Goal: Task Accomplishment & Management: Complete application form

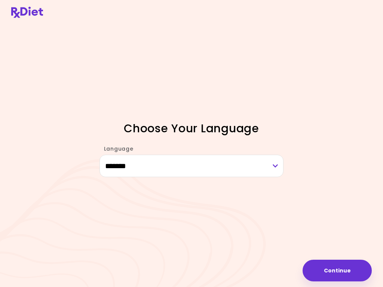
click at [342, 272] on button "Continue" at bounding box center [336, 271] width 69 height 22
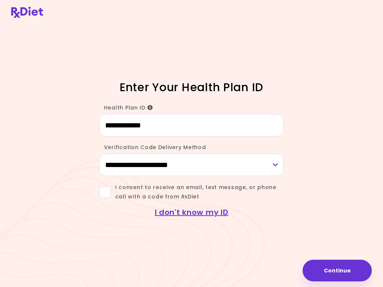
type input "**********"
click at [278, 163] on select "**********" at bounding box center [191, 165] width 184 height 22
select select "***"
click at [107, 192] on span at bounding box center [104, 191] width 11 height 11
click at [332, 269] on button "Continue" at bounding box center [336, 271] width 69 height 22
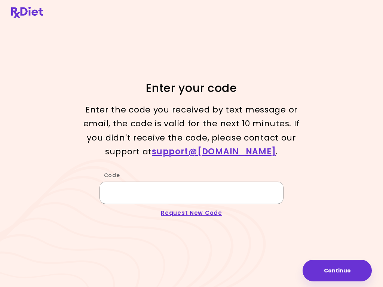
click at [133, 195] on input "Code" at bounding box center [191, 193] width 184 height 22
type input "******"
click at [333, 265] on button "Continue" at bounding box center [336, 271] width 69 height 22
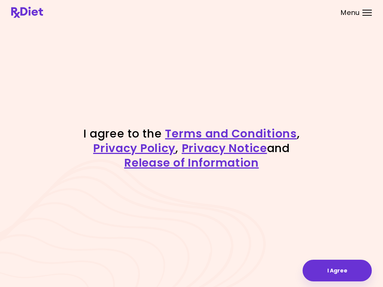
click at [344, 268] on button "I Agree" at bounding box center [336, 271] width 69 height 22
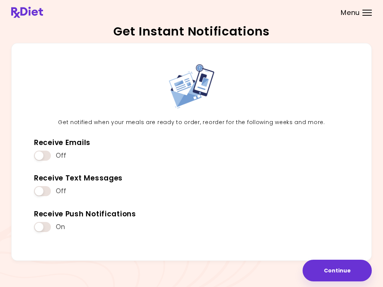
click at [50, 192] on span at bounding box center [42, 191] width 17 height 10
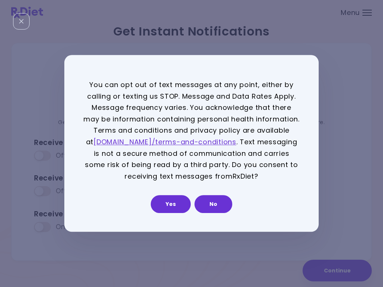
click at [174, 199] on button "Yes" at bounding box center [171, 204] width 40 height 18
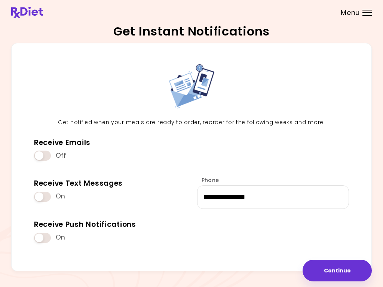
click at [336, 272] on button "Continue" at bounding box center [336, 271] width 69 height 22
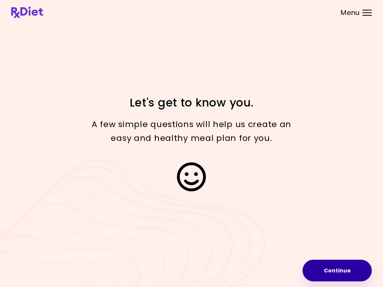
click at [336, 268] on button "Continue" at bounding box center [336, 271] width 69 height 22
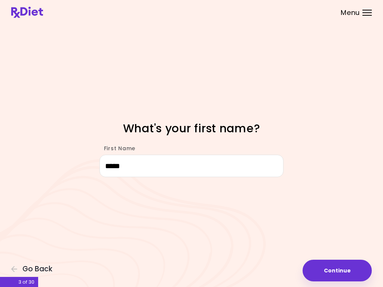
click at [333, 264] on button "Continue" at bounding box center [336, 271] width 69 height 22
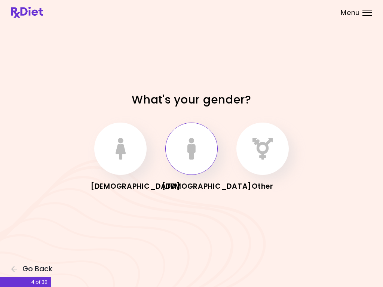
click at [193, 149] on icon "button" at bounding box center [191, 149] width 8 height 22
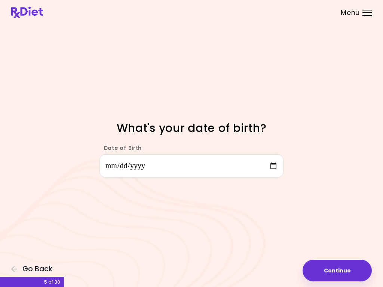
click at [332, 271] on button "Continue" at bounding box center [336, 271] width 69 height 22
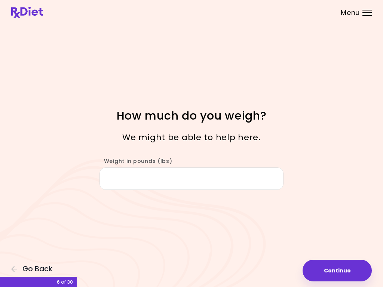
click at [135, 180] on input "Weight in pounds (lbs)" at bounding box center [191, 178] width 184 height 22
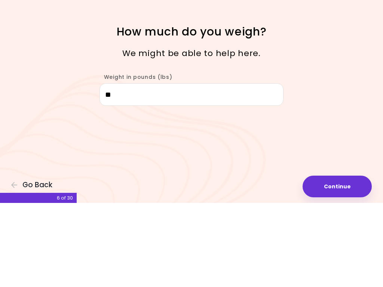
type input "***"
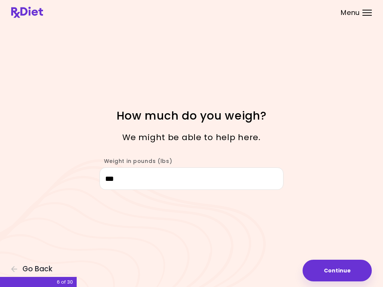
click at [339, 274] on button "Continue" at bounding box center [336, 271] width 69 height 22
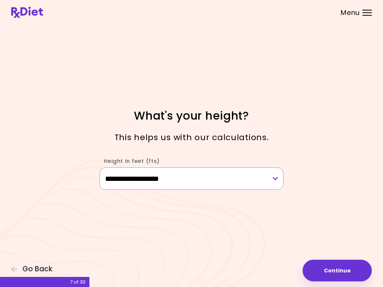
click at [275, 177] on select "**********" at bounding box center [191, 178] width 184 height 22
select select "****"
click at [332, 271] on button "Continue" at bounding box center [336, 271] width 69 height 22
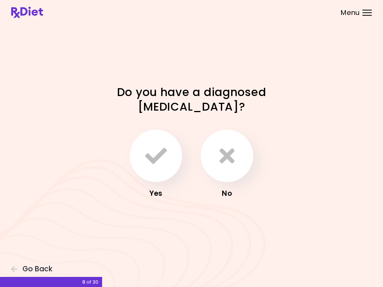
click at [225, 160] on icon "button" at bounding box center [226, 156] width 15 height 22
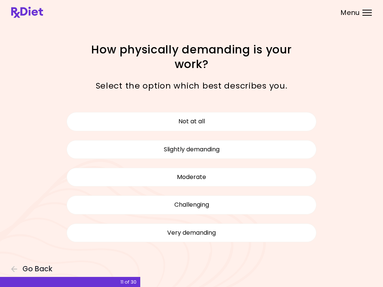
click at [243, 120] on button "Not at all" at bounding box center [192, 121] width 250 height 19
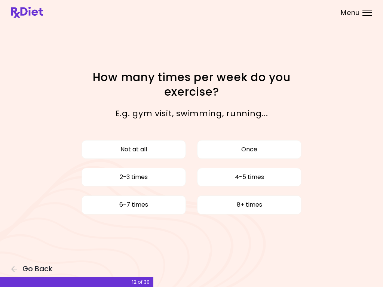
click at [159, 152] on button "Not at all" at bounding box center [133, 149] width 104 height 19
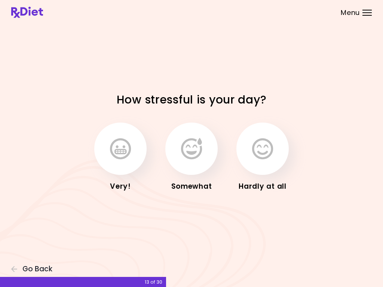
click at [267, 162] on button "button" at bounding box center [262, 149] width 52 height 52
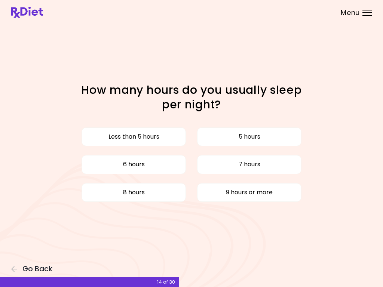
click at [253, 168] on button "7 hours" at bounding box center [249, 164] width 104 height 19
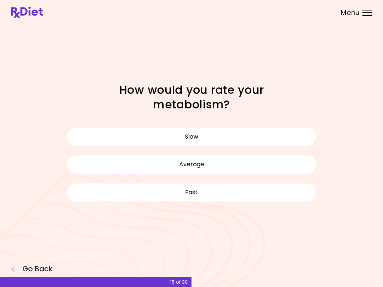
click at [224, 137] on button "Slow" at bounding box center [192, 136] width 250 height 19
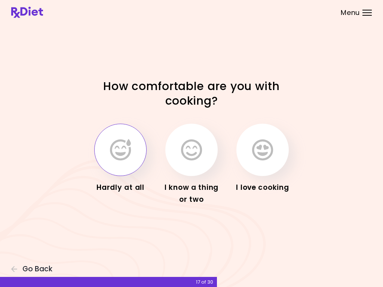
click at [124, 148] on icon "button" at bounding box center [120, 150] width 21 height 22
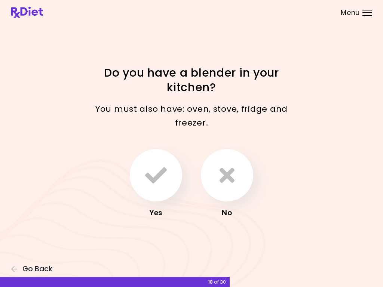
click at [170, 185] on button "button" at bounding box center [156, 175] width 52 height 52
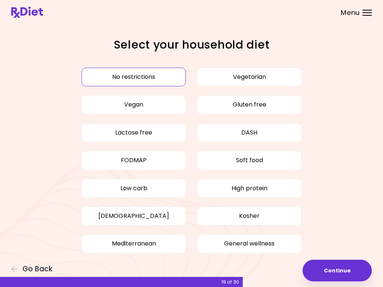
click at [167, 188] on button "Low carb" at bounding box center [133, 188] width 104 height 19
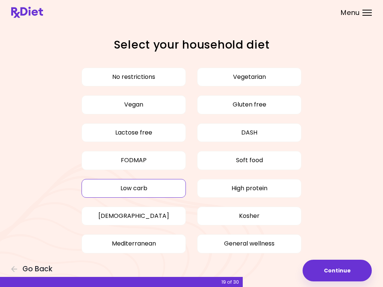
click at [160, 244] on button "Mediterranean" at bounding box center [133, 243] width 104 height 19
click at [281, 80] on button "Vegetarian" at bounding box center [249, 77] width 104 height 19
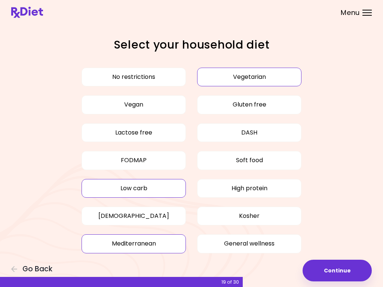
click at [282, 187] on button "High protein" at bounding box center [249, 188] width 104 height 19
click at [268, 240] on button "General wellness" at bounding box center [249, 243] width 104 height 19
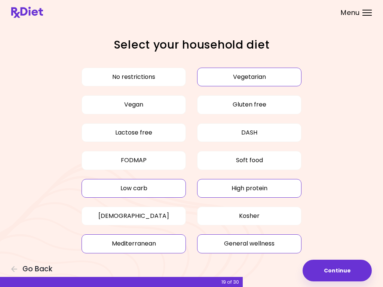
click at [337, 268] on button "Continue" at bounding box center [336, 271] width 69 height 22
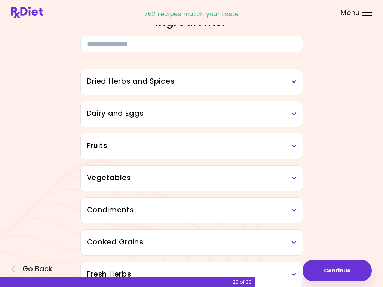
scroll to position [43, 0]
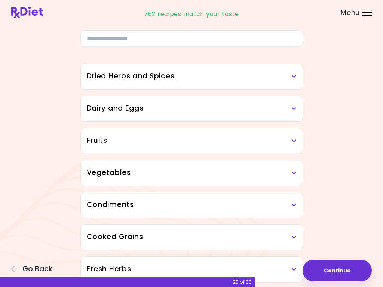
click at [293, 76] on icon at bounding box center [293, 76] width 5 height 5
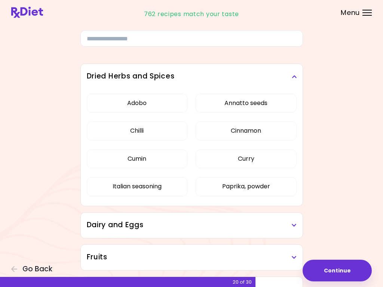
click at [272, 134] on button "Cinnamon" at bounding box center [245, 130] width 101 height 19
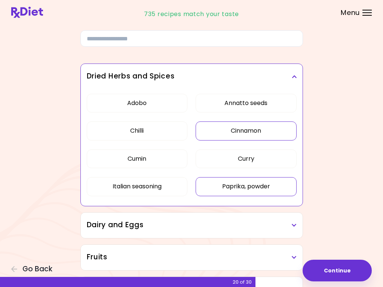
click at [266, 186] on button "Paprika, powder" at bounding box center [245, 186] width 101 height 19
click at [166, 190] on button "Italian seasoning" at bounding box center [137, 186] width 101 height 19
click at [296, 80] on h3 "Dried Herbs and Spices" at bounding box center [192, 76] width 210 height 11
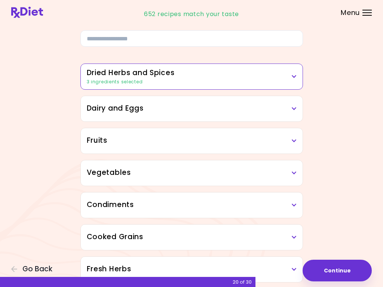
click at [294, 108] on icon at bounding box center [293, 108] width 5 height 5
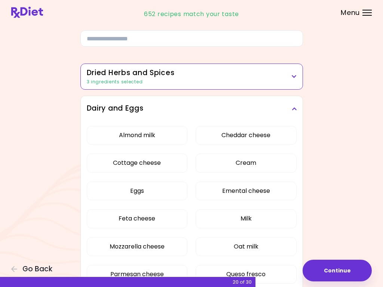
click at [172, 140] on button "Almond milk" at bounding box center [137, 135] width 101 height 19
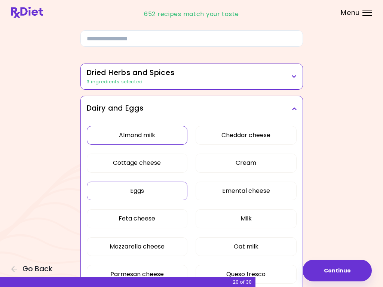
click at [170, 195] on button "Eggs" at bounding box center [137, 191] width 101 height 19
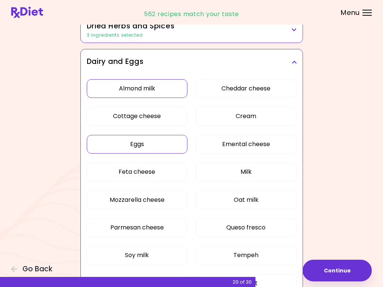
scroll to position [91, 0]
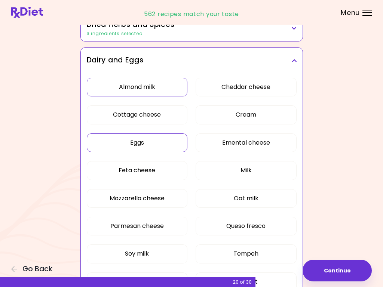
click at [183, 201] on button "Mozzarella cheese" at bounding box center [137, 198] width 101 height 19
click at [173, 229] on button "Parmesan cheese" at bounding box center [137, 226] width 101 height 19
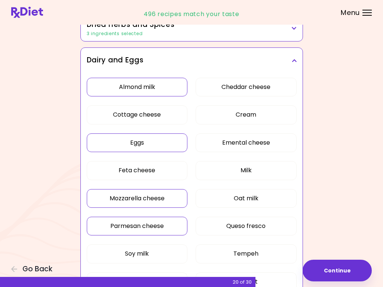
click at [164, 251] on button "Soy milk" at bounding box center [137, 253] width 101 height 19
click at [282, 87] on button "Cheddar cheese" at bounding box center [245, 87] width 101 height 19
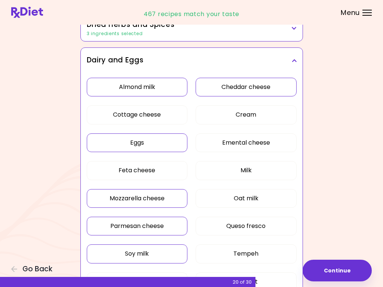
click at [276, 172] on button "Milk" at bounding box center [245, 170] width 101 height 19
click at [267, 198] on button "Oat milk" at bounding box center [245, 198] width 101 height 19
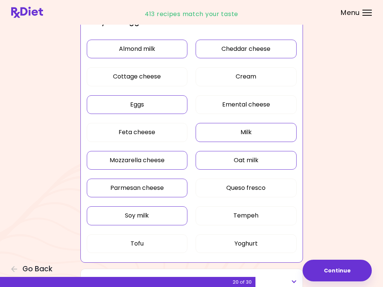
scroll to position [140, 0]
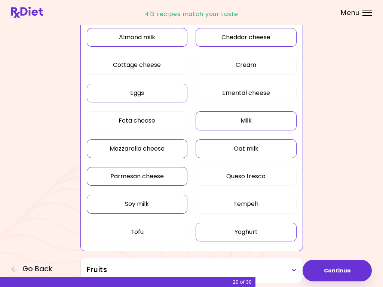
click at [259, 232] on button "Yoghurt" at bounding box center [245, 232] width 101 height 19
click at [153, 230] on button "Tofu" at bounding box center [137, 232] width 101 height 19
click at [348, 272] on button "Continue" at bounding box center [336, 271] width 69 height 22
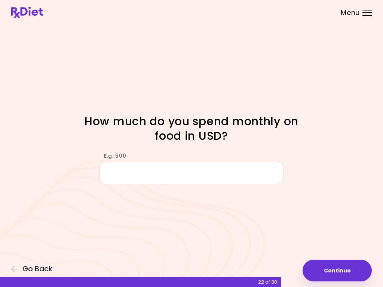
click at [133, 172] on input "E.g. 500" at bounding box center [191, 173] width 184 height 22
click at [210, 232] on div "Focusable invisible element How much do you spend monthly on food in USD? E.g. …" at bounding box center [191, 143] width 383 height 287
click at [127, 172] on input "E.g. 500" at bounding box center [191, 173] width 184 height 22
click at [135, 168] on input "E.g. 500" at bounding box center [191, 173] width 184 height 22
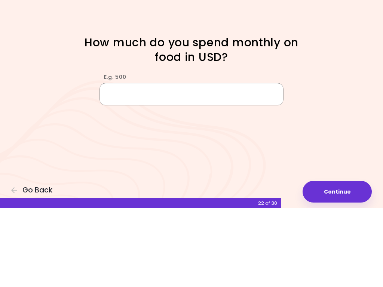
type input "*"
type input "***"
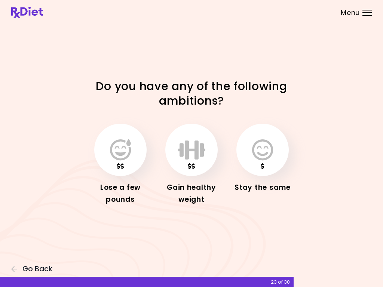
click at [127, 159] on icon "button" at bounding box center [120, 150] width 21 height 22
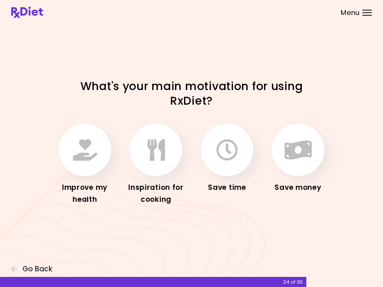
click at [81, 148] on icon "button" at bounding box center [85, 150] width 24 height 22
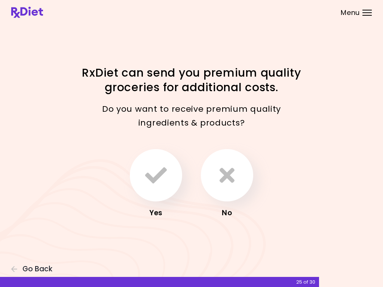
click at [228, 182] on icon "button" at bounding box center [226, 175] width 15 height 22
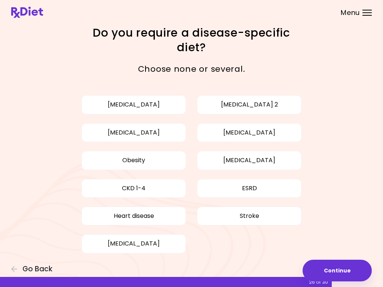
scroll to position [12, 0]
click at [173, 105] on button "[MEDICAL_DATA]" at bounding box center [133, 105] width 104 height 19
click at [163, 135] on button "[MEDICAL_DATA]" at bounding box center [133, 133] width 104 height 19
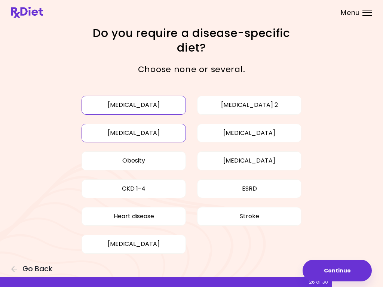
click at [159, 163] on button "Obesity" at bounding box center [133, 160] width 104 height 19
click at [158, 216] on button "Heart disease" at bounding box center [133, 216] width 104 height 19
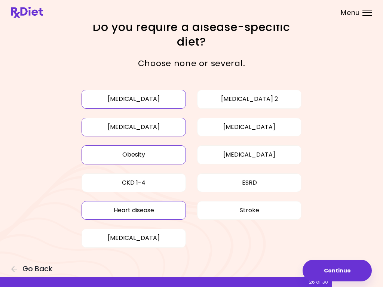
scroll to position [17, 0]
click at [256, 99] on button "[MEDICAL_DATA] 2" at bounding box center [249, 99] width 104 height 19
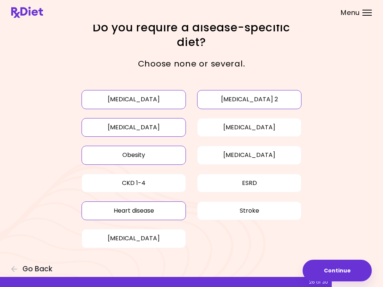
click at [166, 98] on button "[MEDICAL_DATA]" at bounding box center [133, 99] width 104 height 19
click at [281, 127] on button "[MEDICAL_DATA]" at bounding box center [249, 127] width 104 height 19
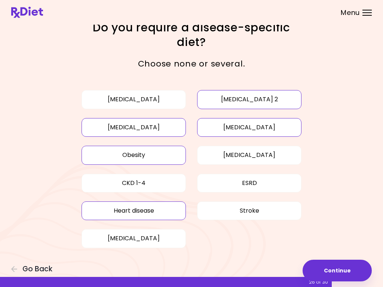
click at [321, 265] on button "Continue" at bounding box center [336, 271] width 69 height 22
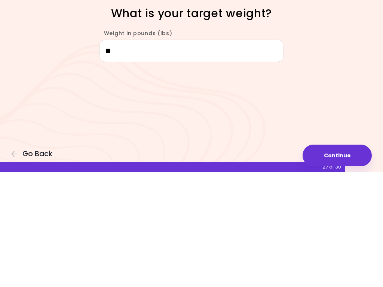
type input "***"
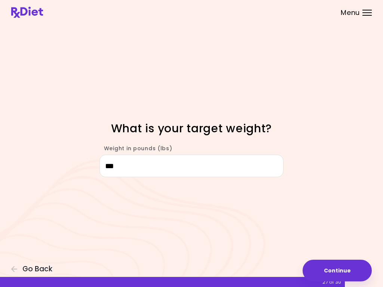
click at [340, 270] on button "Continue" at bounding box center [336, 271] width 69 height 22
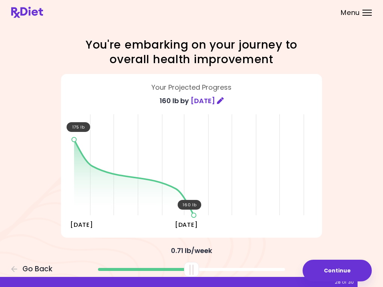
click at [340, 266] on button "Continue" at bounding box center [336, 271] width 69 height 22
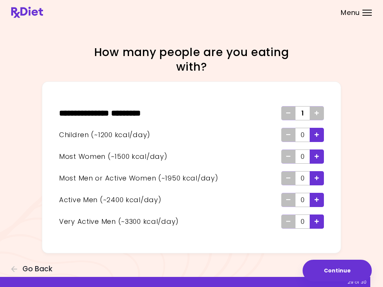
click at [318, 115] on icon "Add" at bounding box center [316, 113] width 4 height 5
click at [314, 111] on icon "Add" at bounding box center [316, 113] width 4 height 5
click at [316, 157] on icon "Add - Woman" at bounding box center [316, 156] width 4 height 5
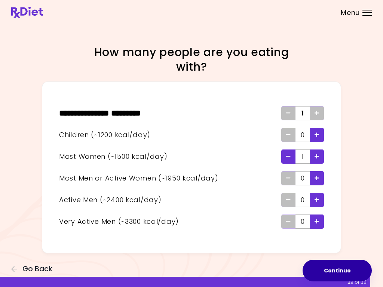
click at [340, 272] on button "Continue" at bounding box center [336, 271] width 69 height 22
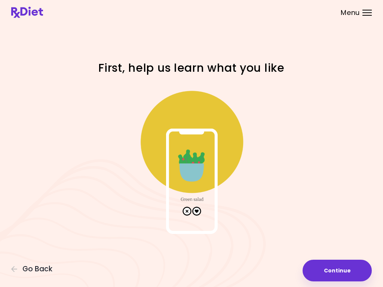
click at [336, 266] on button "Continue" at bounding box center [336, 271] width 69 height 22
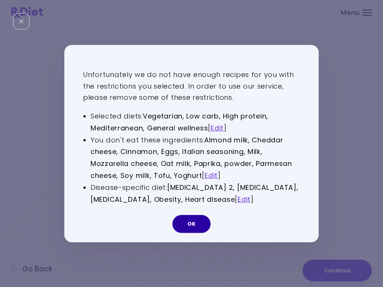
click at [194, 219] on button "OK" at bounding box center [191, 224] width 38 height 18
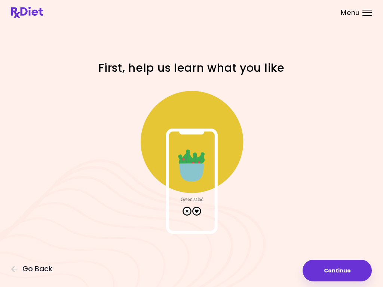
click at [200, 210] on img at bounding box center [191, 158] width 149 height 149
click at [201, 170] on img at bounding box center [191, 158] width 149 height 149
click at [201, 211] on img at bounding box center [191, 158] width 149 height 149
click at [197, 211] on img at bounding box center [191, 158] width 149 height 149
click at [333, 270] on button "Continue" at bounding box center [336, 271] width 69 height 22
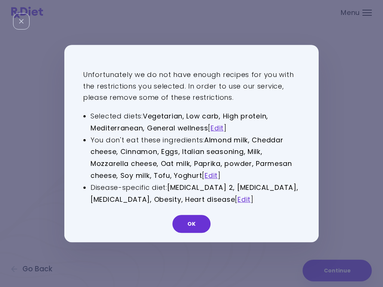
click at [212, 174] on link "Edit" at bounding box center [210, 175] width 13 height 9
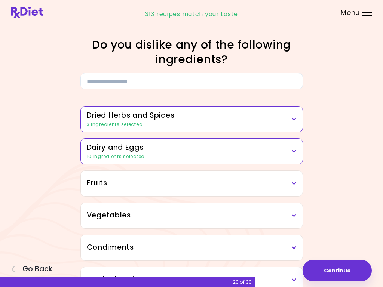
click at [291, 116] on h3 "Dried Herbs and Spices" at bounding box center [192, 115] width 210 height 11
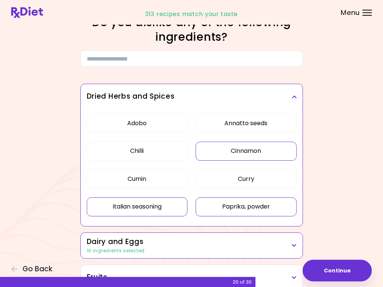
scroll to position [50, 0]
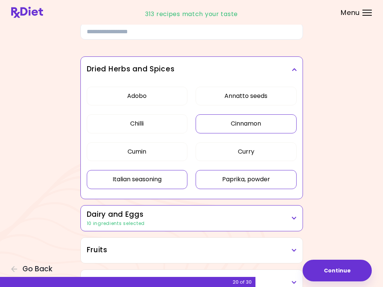
click at [257, 126] on button "Cinnamon" at bounding box center [245, 123] width 101 height 19
click at [253, 182] on button "Paprika, powder" at bounding box center [245, 179] width 101 height 19
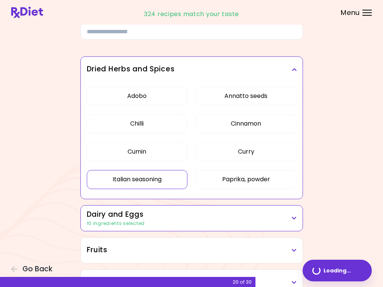
click at [157, 187] on button "Italian seasoning" at bounding box center [137, 179] width 101 height 19
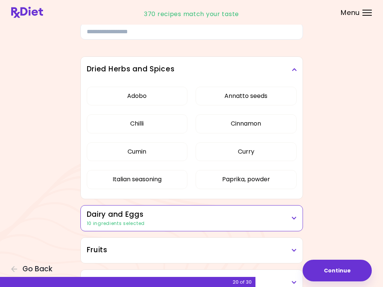
click at [293, 72] on h3 "Dried Herbs and Spices" at bounding box center [192, 69] width 210 height 11
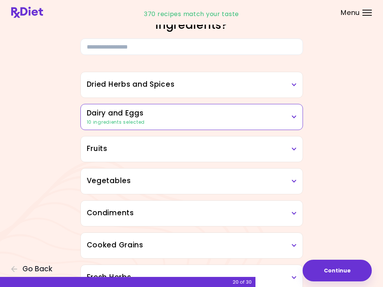
scroll to position [46, 0]
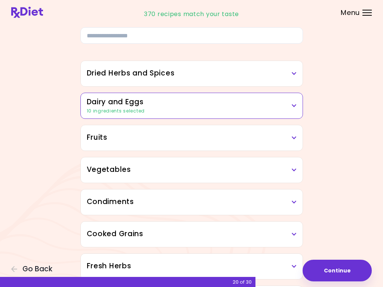
click at [290, 105] on h3 "Dairy and Eggs" at bounding box center [192, 102] width 210 height 11
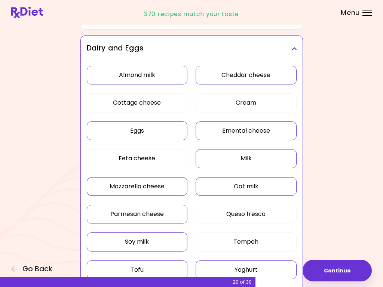
scroll to position [103, 0]
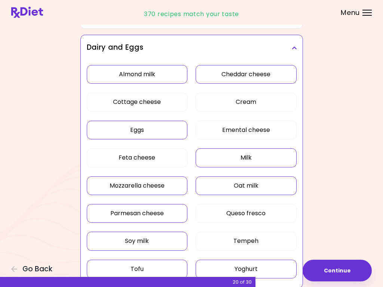
click at [251, 155] on button "Milk" at bounding box center [245, 157] width 101 height 19
click at [260, 76] on button "Cheddar cheese" at bounding box center [245, 74] width 101 height 19
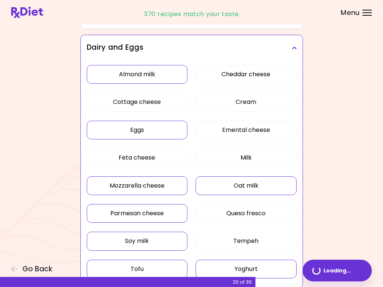
click at [162, 77] on button "Almond milk" at bounding box center [137, 74] width 101 height 19
click at [164, 127] on button "Eggs" at bounding box center [137, 130] width 101 height 19
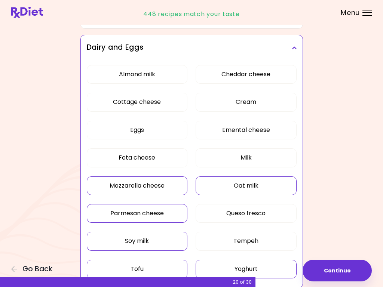
click at [155, 186] on button "Mozzarella cheese" at bounding box center [137, 185] width 101 height 19
click at [152, 214] on button "Parmesan cheese" at bounding box center [137, 213] width 101 height 19
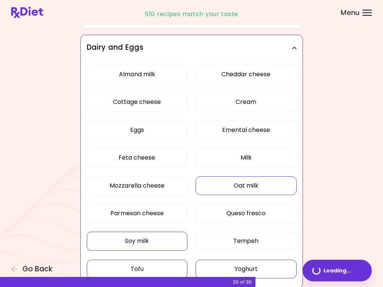
click at [163, 239] on button "Soy milk" at bounding box center [137, 241] width 101 height 19
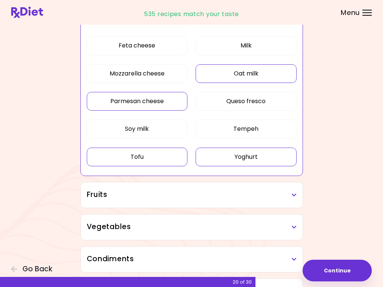
scroll to position [216, 0]
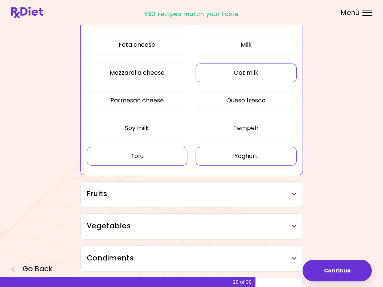
click at [160, 158] on button "Tofu" at bounding box center [137, 156] width 101 height 19
click at [259, 152] on button "Yoghurt" at bounding box center [245, 156] width 101 height 19
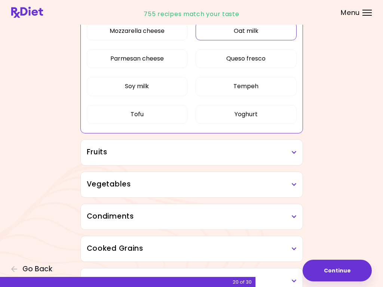
scroll to position [262, 0]
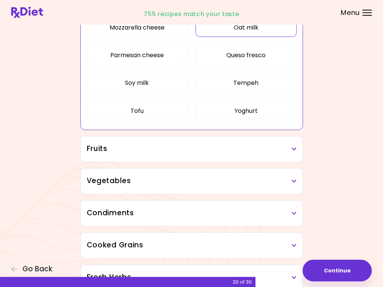
click at [290, 152] on h3 "Fruits" at bounding box center [192, 148] width 210 height 11
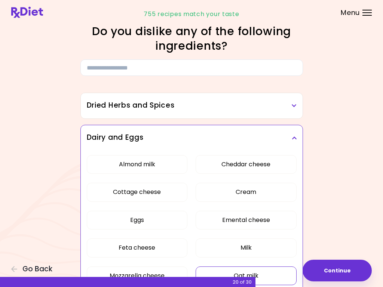
scroll to position [0, 0]
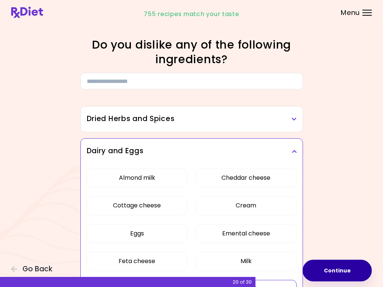
click at [331, 272] on button "Continue" at bounding box center [336, 271] width 69 height 22
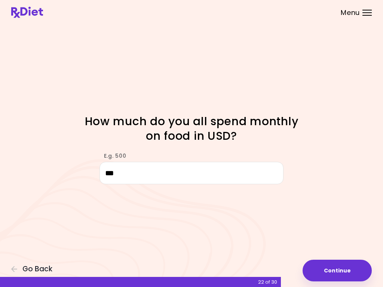
click at [330, 269] on button "Continue" at bounding box center [336, 271] width 69 height 22
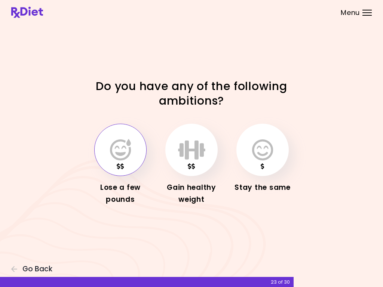
click at [129, 160] on icon "button" at bounding box center [120, 150] width 21 height 22
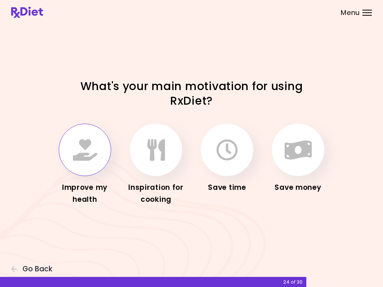
click at [97, 154] on button "button" at bounding box center [85, 150] width 52 height 52
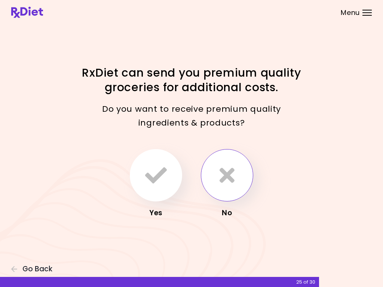
click at [227, 180] on icon "button" at bounding box center [226, 175] width 15 height 22
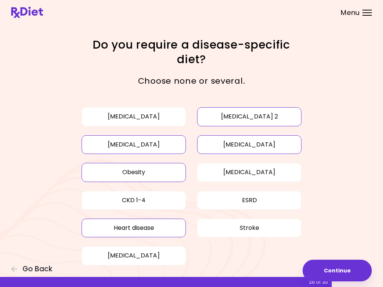
click at [273, 114] on button "[MEDICAL_DATA] 2" at bounding box center [249, 116] width 104 height 19
click at [279, 115] on button "[MEDICAL_DATA] 2" at bounding box center [249, 116] width 104 height 19
click at [267, 142] on button "[MEDICAL_DATA]" at bounding box center [249, 144] width 104 height 19
click at [278, 141] on button "[MEDICAL_DATA]" at bounding box center [249, 144] width 104 height 19
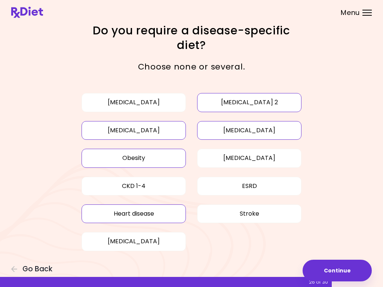
scroll to position [17, 0]
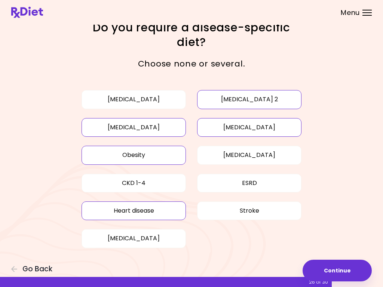
click at [333, 268] on button "Continue" at bounding box center [336, 271] width 69 height 22
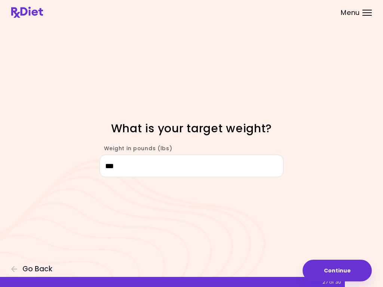
click at [331, 263] on button "Continue" at bounding box center [336, 271] width 69 height 22
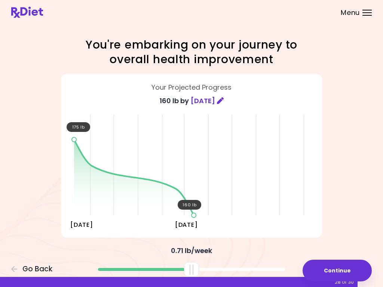
click at [333, 271] on button "Continue" at bounding box center [336, 271] width 69 height 22
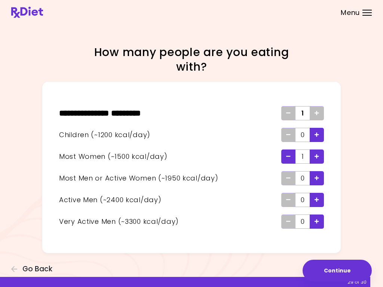
click at [333, 265] on button "Continue" at bounding box center [336, 271] width 69 height 22
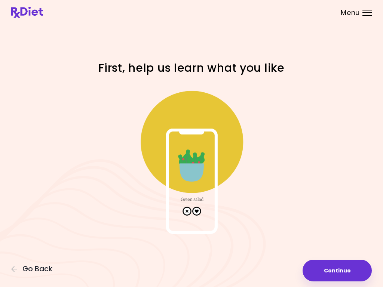
click at [324, 273] on button "Continue" at bounding box center [336, 271] width 69 height 22
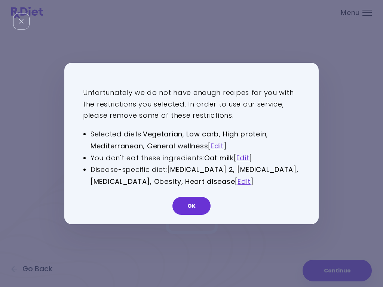
click at [195, 200] on button "OK" at bounding box center [191, 206] width 38 height 18
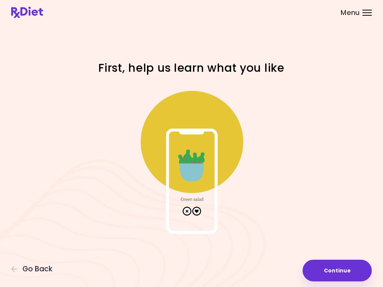
click at [339, 273] on button "Continue" at bounding box center [336, 271] width 69 height 22
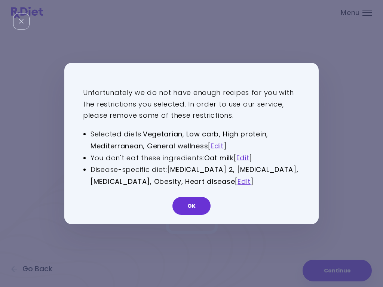
click at [248, 155] on link "Edit" at bounding box center [242, 157] width 13 height 9
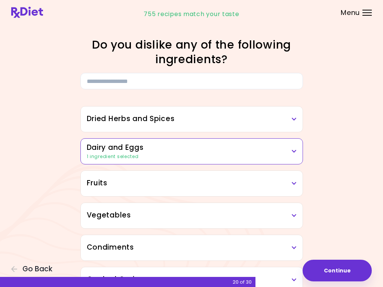
click at [291, 152] on icon at bounding box center [293, 151] width 5 height 5
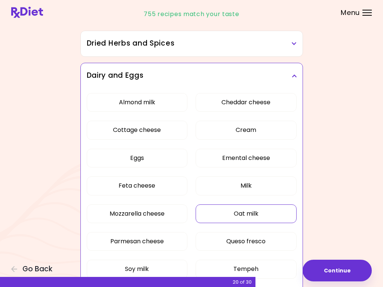
scroll to position [91, 0]
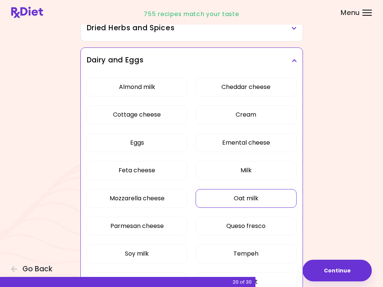
click at [265, 197] on button "Oat milk" at bounding box center [245, 198] width 101 height 19
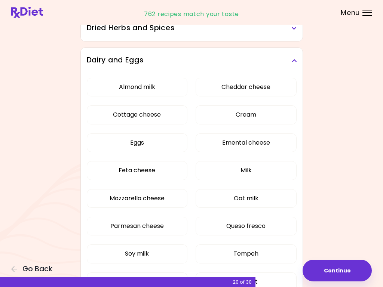
click at [294, 64] on h3 "Dairy and Eggs" at bounding box center [192, 60] width 210 height 11
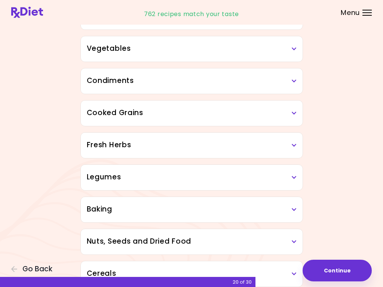
scroll to position [166, 0]
click at [291, 144] on icon at bounding box center [293, 145] width 5 height 5
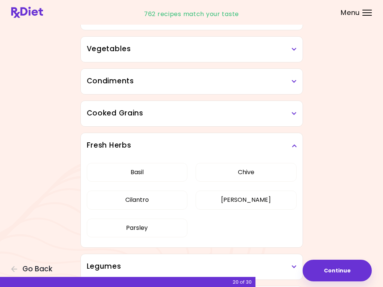
click at [292, 145] on icon at bounding box center [293, 145] width 5 height 5
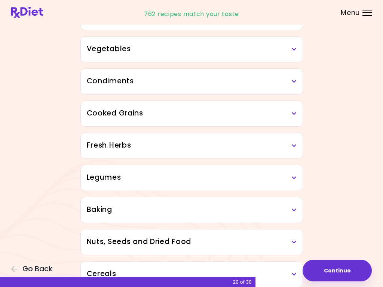
click at [293, 177] on icon at bounding box center [293, 177] width 5 height 5
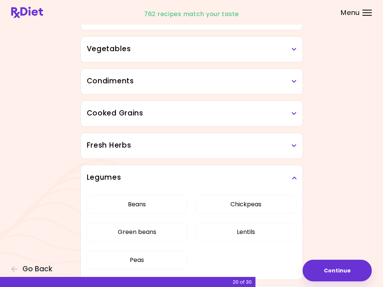
click at [297, 179] on div "Legumes" at bounding box center [192, 177] width 222 height 25
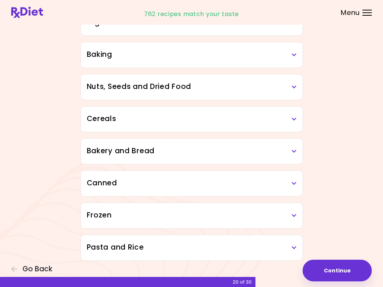
scroll to position [321, 0]
click at [339, 269] on button "Continue" at bounding box center [336, 271] width 69 height 22
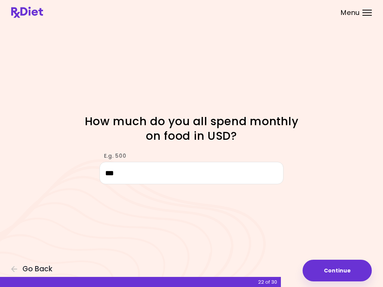
click at [322, 268] on button "Continue" at bounding box center [336, 271] width 69 height 22
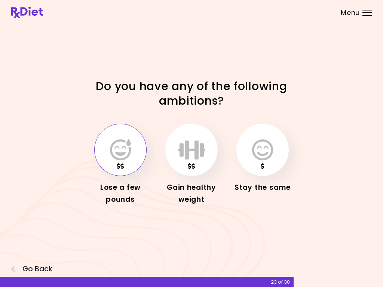
click at [126, 156] on icon "button" at bounding box center [120, 150] width 21 height 22
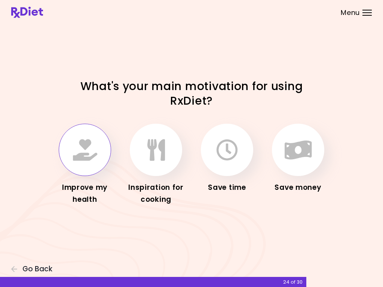
click at [89, 159] on icon "button" at bounding box center [85, 150] width 24 height 22
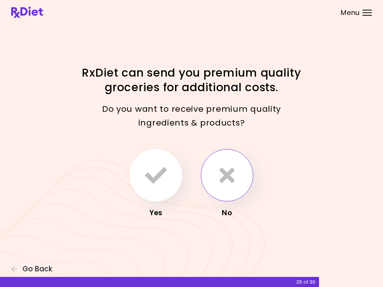
click at [235, 178] on button "button" at bounding box center [227, 175] width 52 height 52
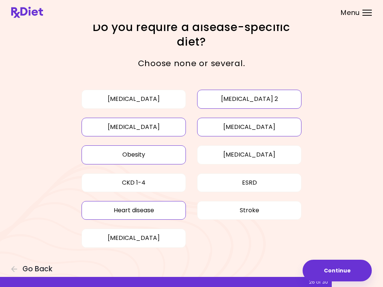
scroll to position [17, 0]
click at [328, 269] on button "Continue" at bounding box center [336, 271] width 69 height 22
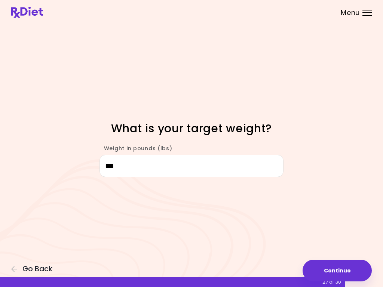
click at [333, 272] on button "Continue" at bounding box center [336, 271] width 69 height 22
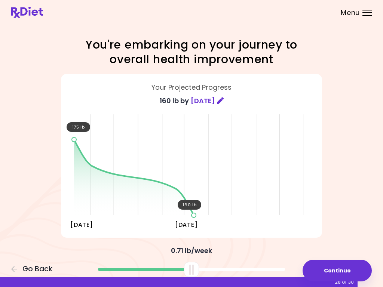
click at [334, 268] on button "Continue" at bounding box center [336, 271] width 69 height 22
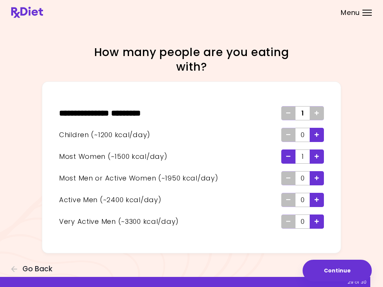
click at [330, 269] on button "Continue" at bounding box center [336, 271] width 69 height 22
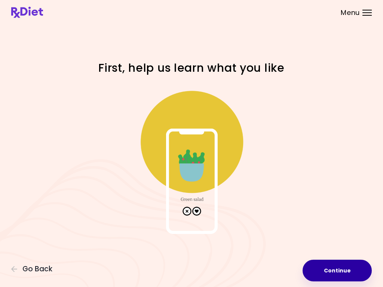
click at [336, 271] on button "Continue" at bounding box center [336, 271] width 69 height 22
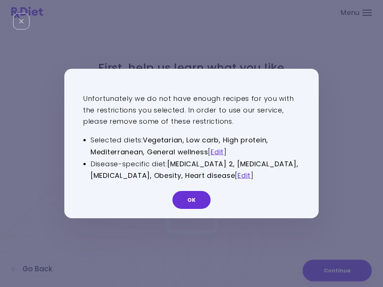
click at [220, 150] on link "Edit" at bounding box center [216, 151] width 13 height 9
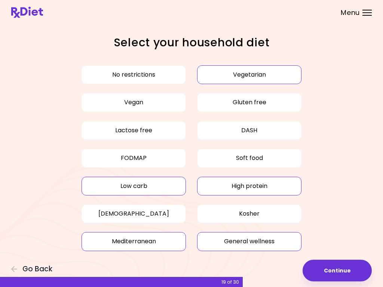
scroll to position [5, 0]
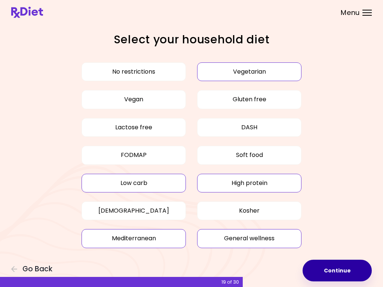
click at [337, 270] on button "Continue" at bounding box center [336, 271] width 69 height 22
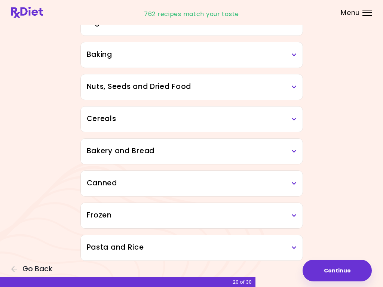
scroll to position [321, 0]
click at [339, 268] on button "Continue" at bounding box center [336, 271] width 69 height 22
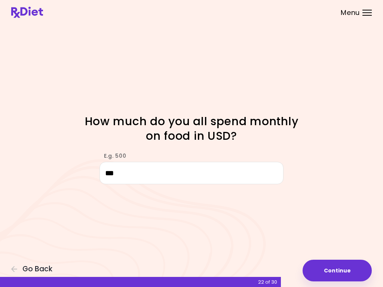
click at [325, 272] on button "Continue" at bounding box center [336, 271] width 69 height 22
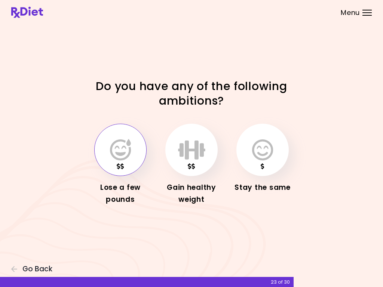
click at [119, 152] on icon "button" at bounding box center [120, 150] width 21 height 22
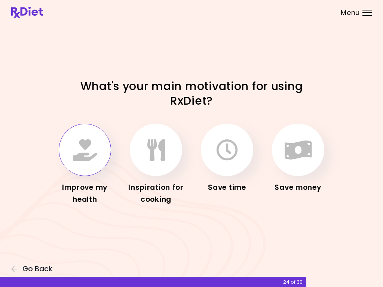
click at [87, 154] on icon "button" at bounding box center [85, 150] width 24 height 22
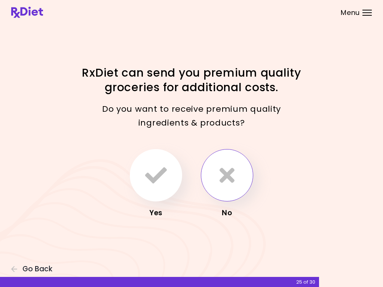
click at [227, 179] on icon "button" at bounding box center [226, 175] width 15 height 22
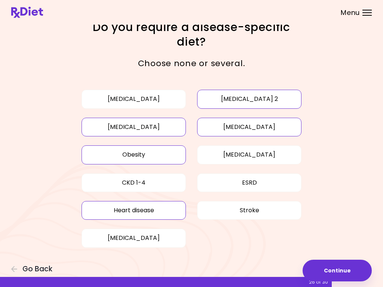
scroll to position [17, 0]
click at [337, 271] on button "Continue" at bounding box center [336, 271] width 69 height 22
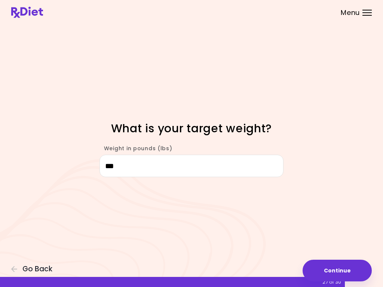
click at [337, 262] on button "Continue" at bounding box center [336, 271] width 69 height 22
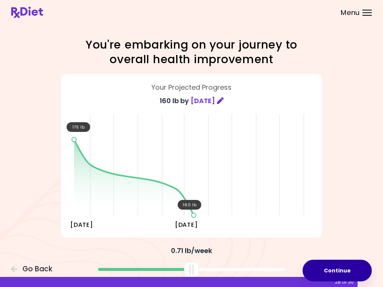
click at [335, 273] on button "Continue" at bounding box center [336, 271] width 69 height 22
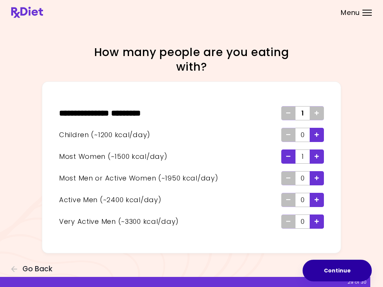
click at [341, 267] on button "Continue" at bounding box center [336, 271] width 69 height 22
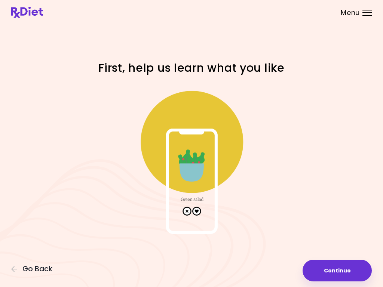
click at [335, 270] on button "Continue" at bounding box center [336, 271] width 69 height 22
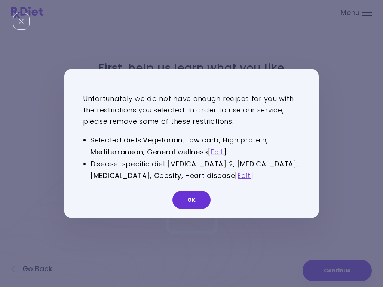
click at [217, 150] on link "Edit" at bounding box center [216, 151] width 13 height 9
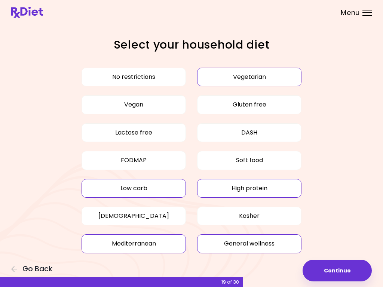
click at [274, 74] on button "Vegetarian" at bounding box center [249, 77] width 104 height 19
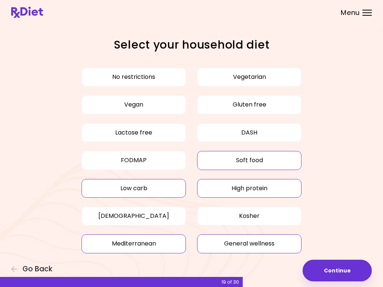
click at [269, 165] on button "Soft food" at bounding box center [249, 160] width 104 height 19
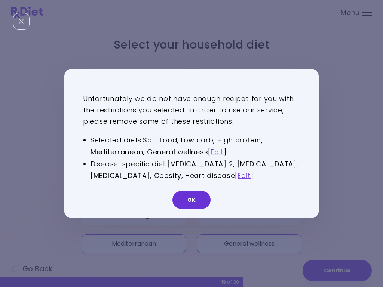
click at [200, 195] on button "OK" at bounding box center [191, 200] width 38 height 18
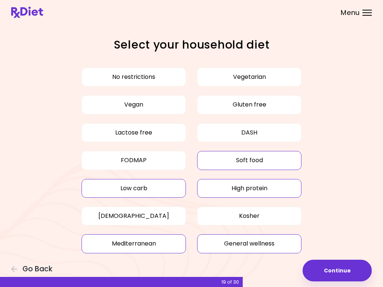
click at [281, 157] on button "Soft food" at bounding box center [249, 160] width 104 height 19
click at [160, 186] on button "Low carb" at bounding box center [133, 188] width 104 height 19
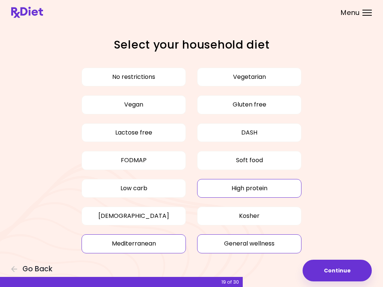
click at [161, 189] on button "Low carb" at bounding box center [133, 188] width 104 height 19
click at [163, 183] on button "Low carb" at bounding box center [133, 188] width 104 height 19
click at [166, 186] on button "Low carb" at bounding box center [133, 188] width 104 height 19
click at [343, 268] on button "Continue" at bounding box center [336, 271] width 69 height 22
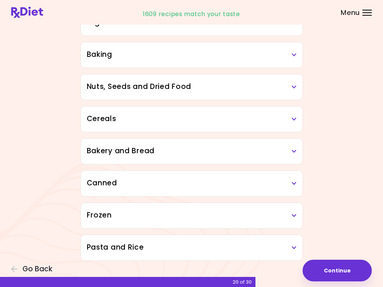
scroll to position [353, 0]
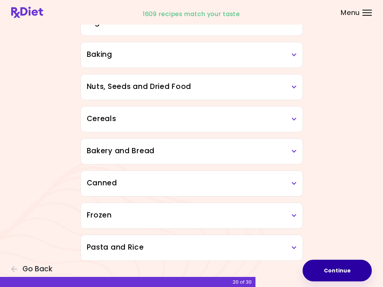
click at [340, 271] on button "Continue" at bounding box center [336, 271] width 69 height 22
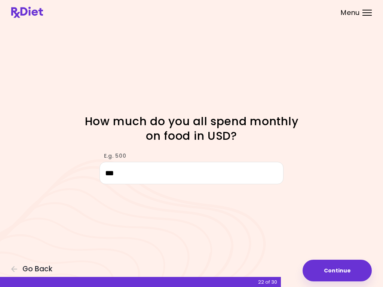
click at [337, 271] on button "Continue" at bounding box center [336, 271] width 69 height 22
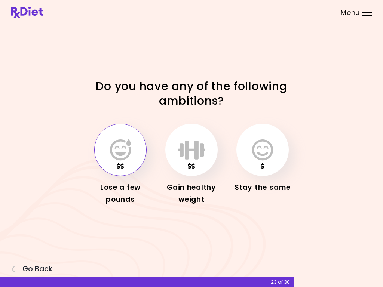
click at [125, 152] on icon "button" at bounding box center [120, 150] width 21 height 22
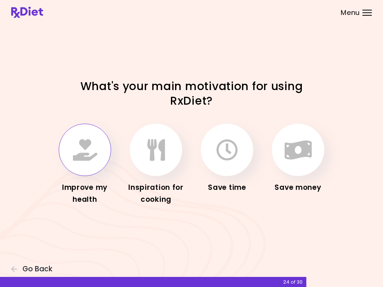
click at [90, 159] on icon "button" at bounding box center [85, 150] width 24 height 22
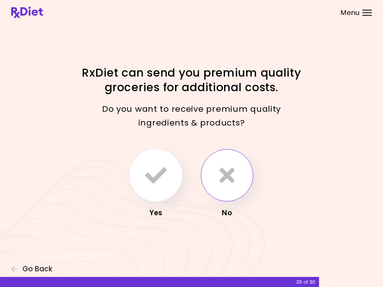
click at [236, 180] on button "button" at bounding box center [227, 175] width 52 height 52
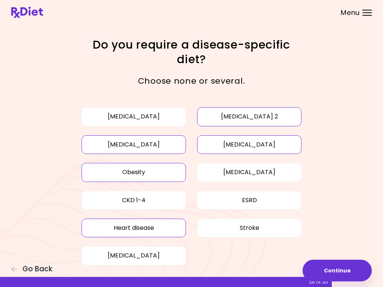
click at [344, 273] on button "Continue" at bounding box center [336, 271] width 69 height 22
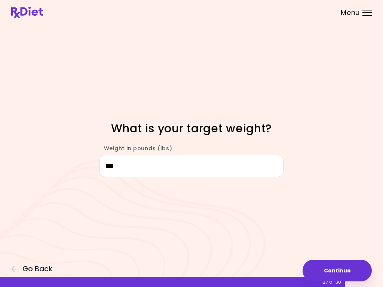
click at [337, 274] on button "Continue" at bounding box center [336, 271] width 69 height 22
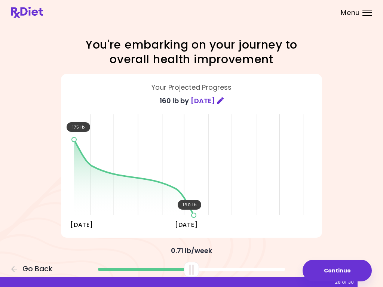
click at [343, 273] on button "Continue" at bounding box center [336, 271] width 69 height 22
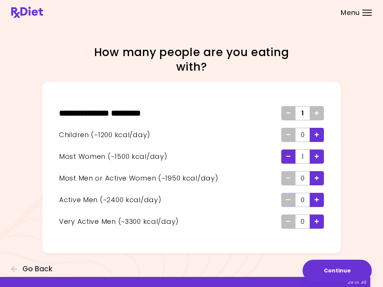
click at [349, 270] on button "Continue" at bounding box center [336, 271] width 69 height 22
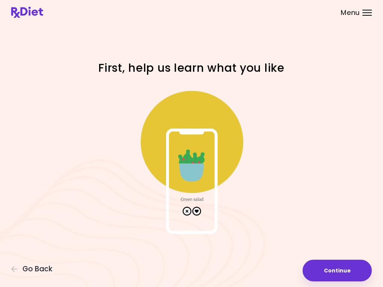
click at [337, 274] on button "Continue" at bounding box center [336, 271] width 69 height 22
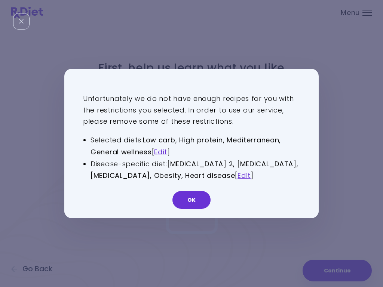
click at [250, 172] on link "Edit" at bounding box center [243, 175] width 13 height 9
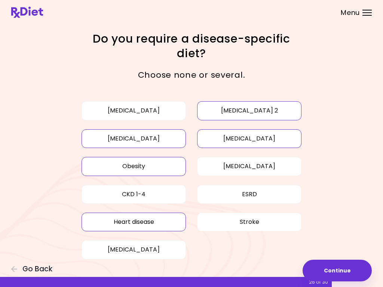
scroll to position [5, 0]
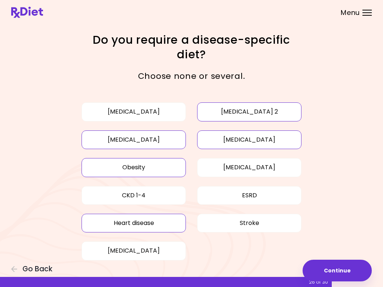
click at [166, 144] on button "[MEDICAL_DATA]" at bounding box center [133, 139] width 104 height 19
click at [173, 164] on button "Obesity" at bounding box center [133, 167] width 104 height 19
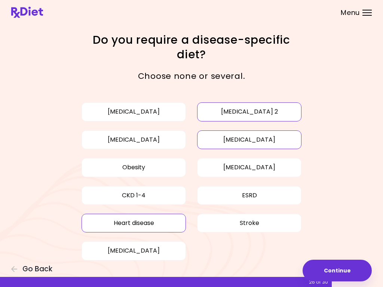
click at [168, 220] on button "Heart disease" at bounding box center [133, 223] width 104 height 19
click at [173, 173] on button "Obesity" at bounding box center [133, 167] width 104 height 19
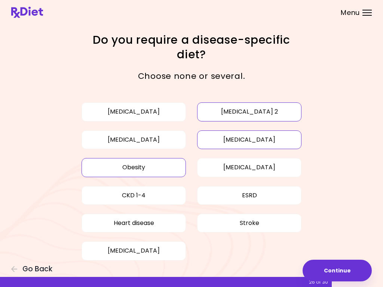
click at [340, 275] on button "Continue" at bounding box center [336, 271] width 69 height 22
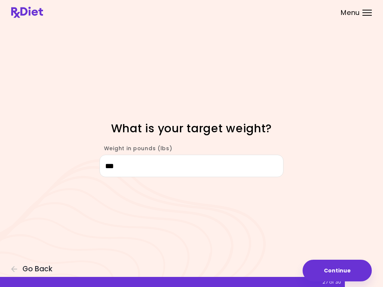
click at [337, 273] on button "Continue" at bounding box center [336, 271] width 69 height 22
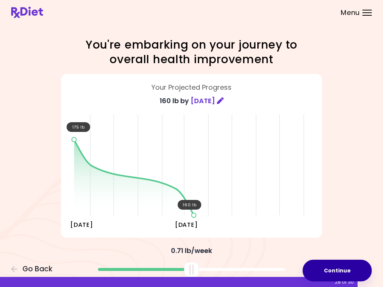
click at [344, 269] on button "Continue" at bounding box center [336, 271] width 69 height 22
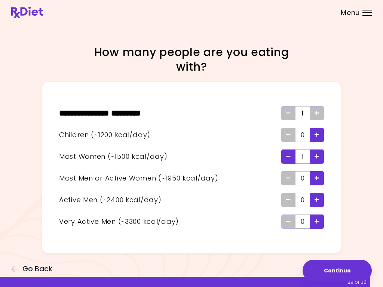
click at [338, 275] on button "Continue" at bounding box center [336, 271] width 69 height 22
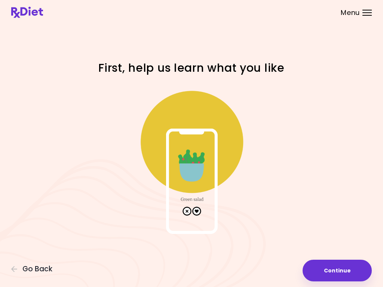
click at [342, 274] on button "Continue" at bounding box center [336, 271] width 69 height 22
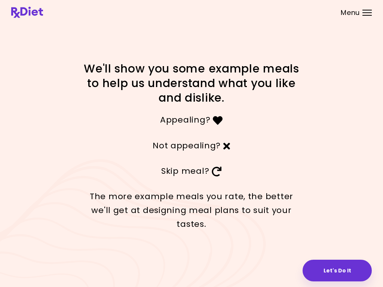
click at [342, 274] on button "Let's Do It" at bounding box center [336, 271] width 69 height 22
